Goal: Complete application form

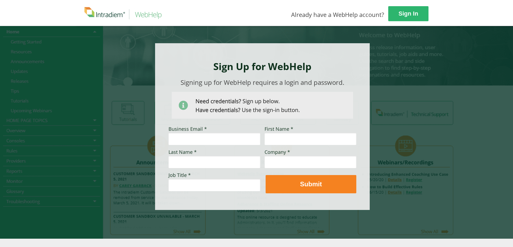
click at [212, 139] on input "Business Email *" at bounding box center [215, 139] width 92 height 12
click at [212, 138] on input "Business Email *" at bounding box center [215, 139] width 92 height 12
type input "[EMAIL_ADDRESS][DOMAIN_NAME]"
type input "[PERSON_NAME]"
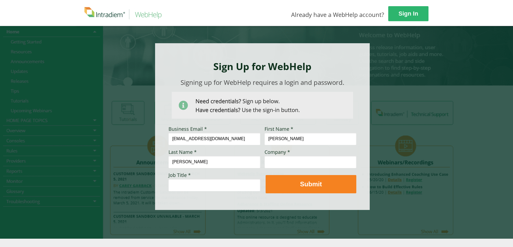
type input "[PERSON_NAME]"
type input "Optum Global Solutions"
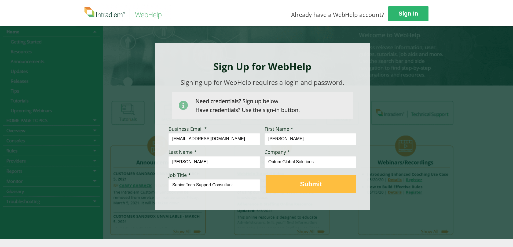
type input "Senior Tech Support Consultant"
click at [304, 186] on strong "Submit" at bounding box center [311, 183] width 22 height 7
